Goal: Task Accomplishment & Management: Manage account settings

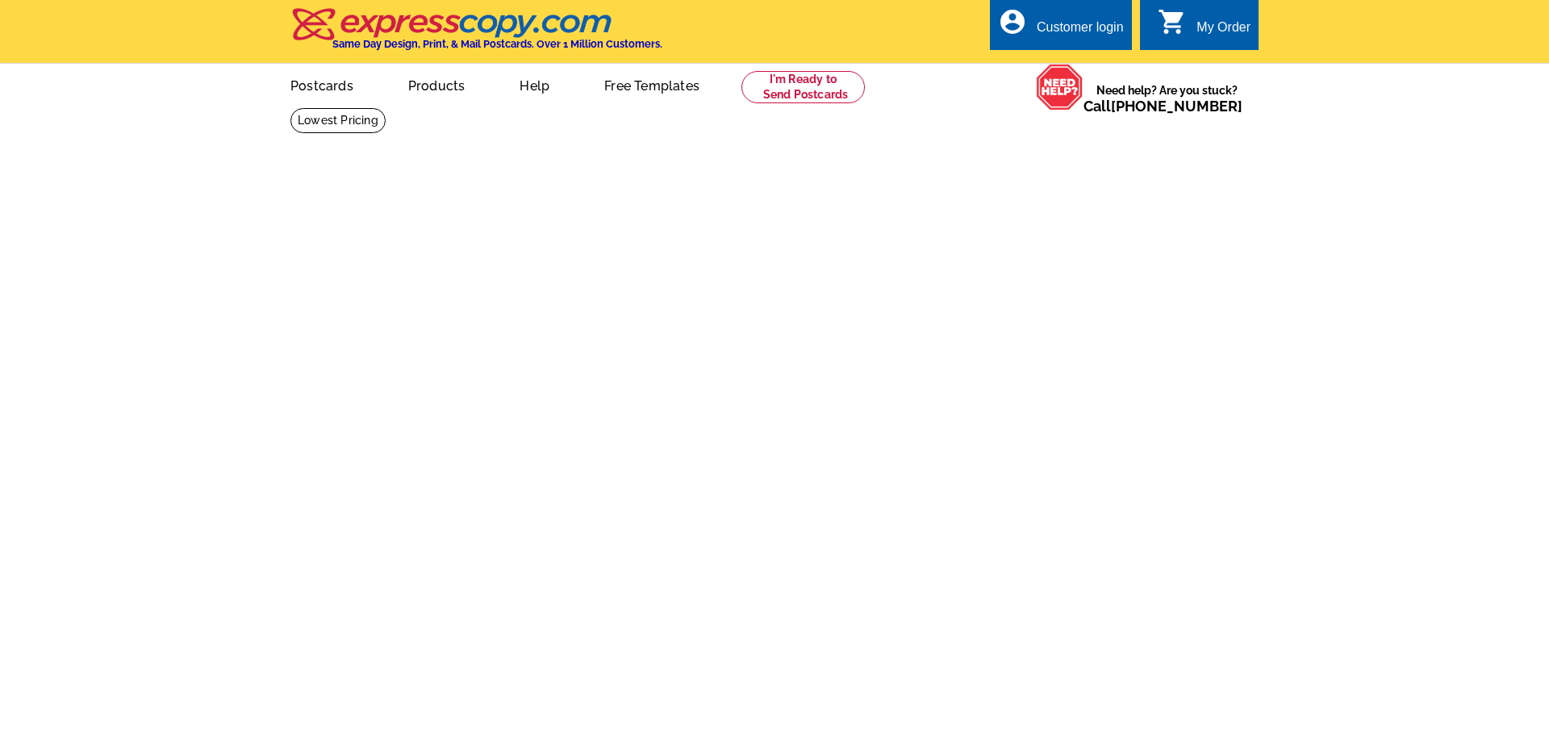
click at [1101, 27] on div "Customer login" at bounding box center [1080, 31] width 87 height 23
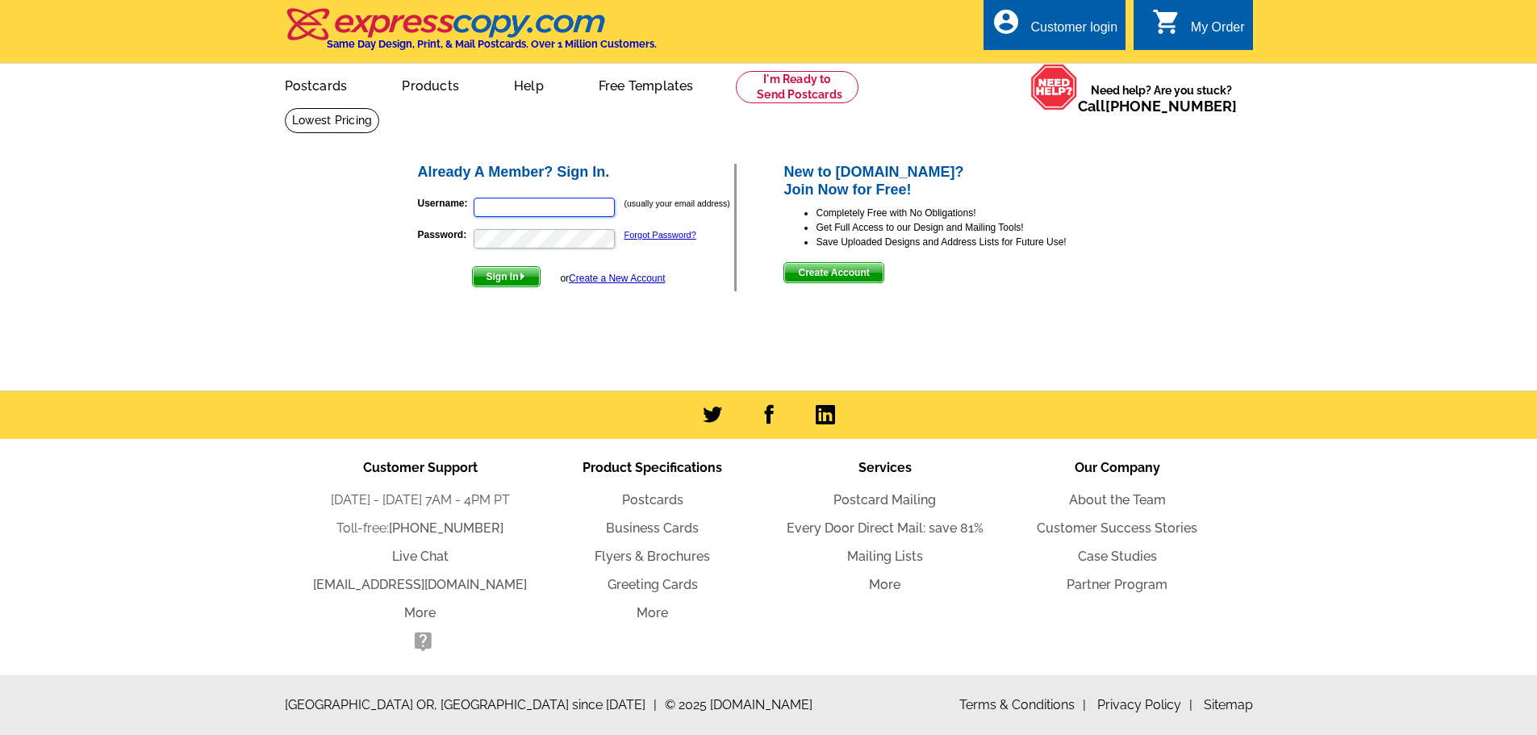
type input "Mike@TCRNC.com"
click at [503, 282] on span "Sign In" at bounding box center [506, 276] width 67 height 19
